Goal: Task Accomplishment & Management: Manage account settings

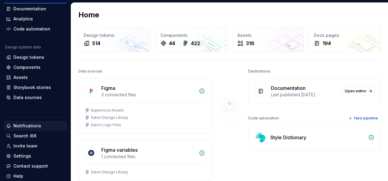
scroll to position [50, 0]
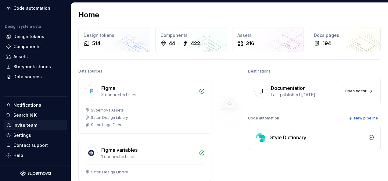
click at [27, 124] on div "Invite team" at bounding box center [25, 125] width 24 height 6
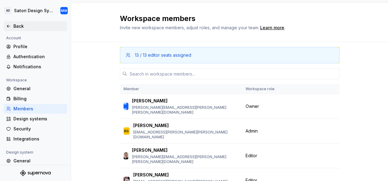
click at [10, 24] on icon at bounding box center [8, 26] width 5 height 5
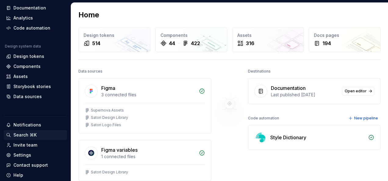
scroll to position [50, 0]
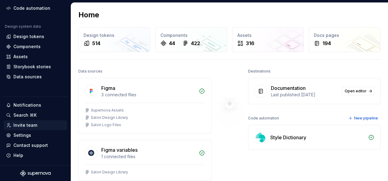
click at [22, 126] on div "Invite team" at bounding box center [25, 125] width 24 height 6
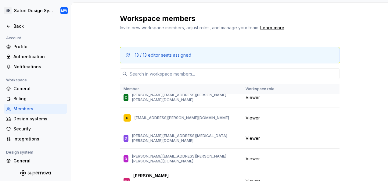
scroll to position [579, 0]
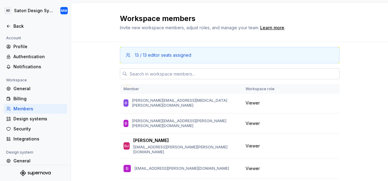
click at [199, 76] on input "text" at bounding box center [233, 73] width 212 height 11
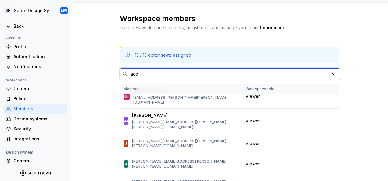
scroll to position [0, 0]
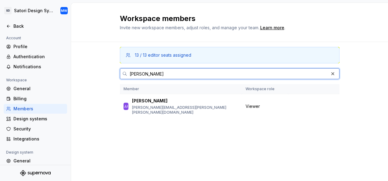
type input "jacob"
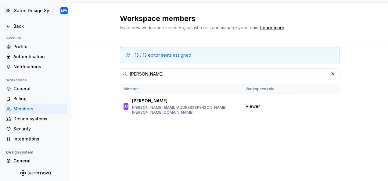
click at [240, 120] on div "13 / 13 editor seats assigned jacob Member Workspace role JJ Jacob Jackson jaco…" at bounding box center [230, 100] width 220 height 116
click at [247, 172] on div "13 / 13 editor seats assigned jacob Member Workspace role JJ Jacob Jackson jaco…" at bounding box center [230, 111] width 220 height 139
click at [309, 104] on span "Change role" at bounding box center [306, 106] width 22 height 5
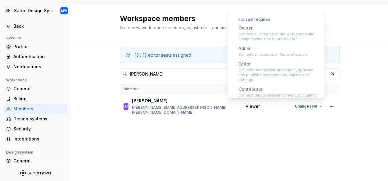
click at [171, 147] on div "13 / 13 editor seats assigned jacob Member Workspace role JJ Jacob Jackson jaco…" at bounding box center [230, 100] width 220 height 116
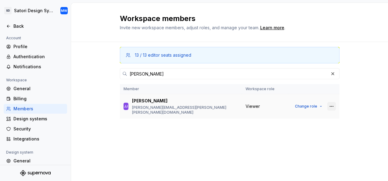
click at [330, 104] on button "button" at bounding box center [331, 106] width 9 height 9
click at [318, 139] on div "13 / 13 editor seats assigned jacob Member Workspace role JJ Jacob Jackson jaco…" at bounding box center [230, 100] width 220 height 116
click at [311, 102] on button "Change role" at bounding box center [308, 106] width 33 height 9
click at [152, 79] on div "13 / 13 editor seats assigned jacob Member Workspace role JJ Jacob Jackson jaco…" at bounding box center [230, 100] width 220 height 116
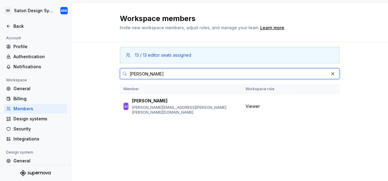
drag, startPoint x: 152, startPoint y: 73, endPoint x: 78, endPoint y: 67, distance: 74.3
click at [83, 72] on div "13 / 13 editor seats assigned jacob Member Workspace role JJ Jacob Jackson jaco…" at bounding box center [229, 111] width 317 height 139
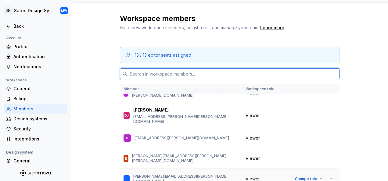
scroll to position [671, 0]
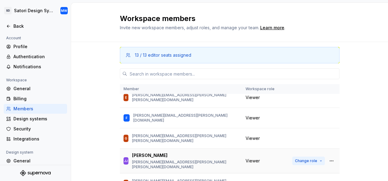
click at [304, 159] on span "Change role" at bounding box center [306, 161] width 22 height 5
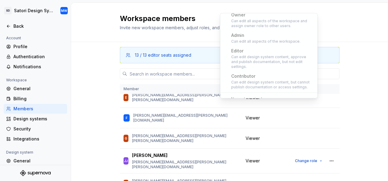
scroll to position [45, 0]
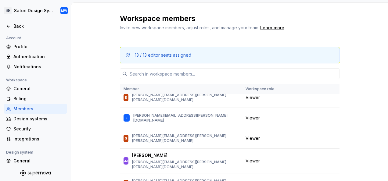
click at [364, 90] on div "13 / 13 editor seats assigned Member Workspace role MW Monika Wilczek monika.wi…" at bounding box center [229, 131] width 317 height 178
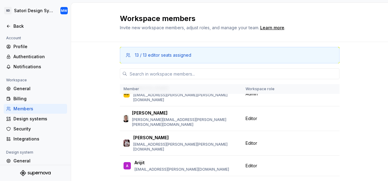
scroll to position [0, 0]
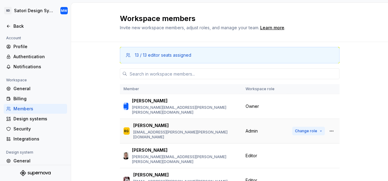
click at [302, 129] on span "Change role" at bounding box center [306, 131] width 22 height 5
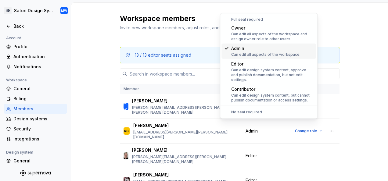
click at [371, 82] on div "13 / 13 editor seats assigned Member Workspace role MW Monika Wilczek monika.wi…" at bounding box center [229, 131] width 317 height 178
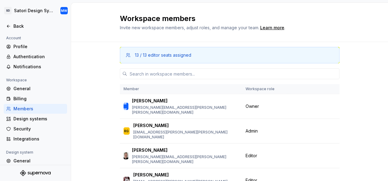
click at [354, 64] on div "13 / 13 editor seats assigned Member Workspace role MW Monika Wilczek monika.wi…" at bounding box center [229, 131] width 317 height 178
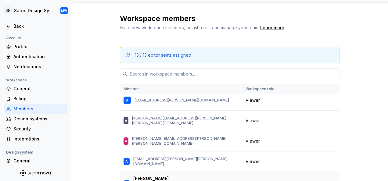
scroll to position [427, 0]
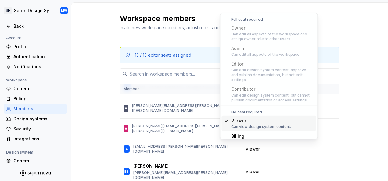
scroll to position [4, 0]
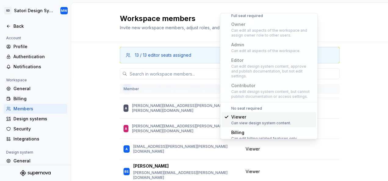
click at [356, 41] on div "Workspace members Invite new workspace members, adjust roles, and manage your t…" at bounding box center [229, 22] width 317 height 39
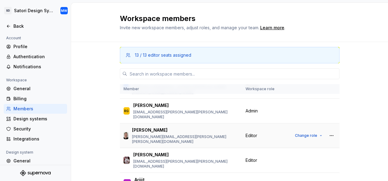
scroll to position [0, 0]
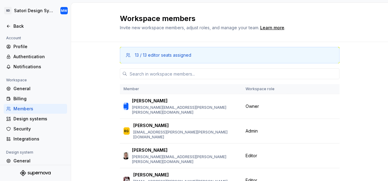
drag, startPoint x: 372, startPoint y: 30, endPoint x: 341, endPoint y: 23, distance: 31.8
click at [371, 31] on div "Workspace members Invite new workspace members, adjust roles, and manage your t…" at bounding box center [229, 22] width 317 height 39
click at [309, 129] on span "Change role" at bounding box center [306, 131] width 22 height 5
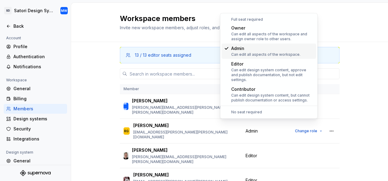
drag, startPoint x: 363, startPoint y: 83, endPoint x: 360, endPoint y: 79, distance: 4.5
click at [363, 84] on div "13 / 13 editor seats assigned Member Workspace role MW Monika Wilczek monika.wi…" at bounding box center [229, 131] width 317 height 178
